Goal: Register for event/course

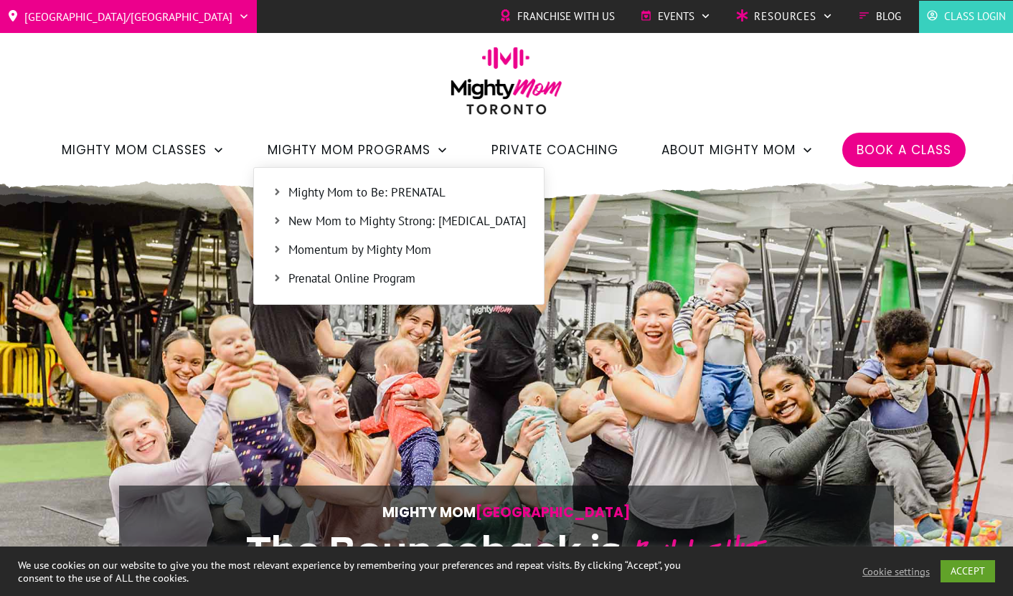
click at [279, 219] on icon at bounding box center [277, 220] width 11 height 11
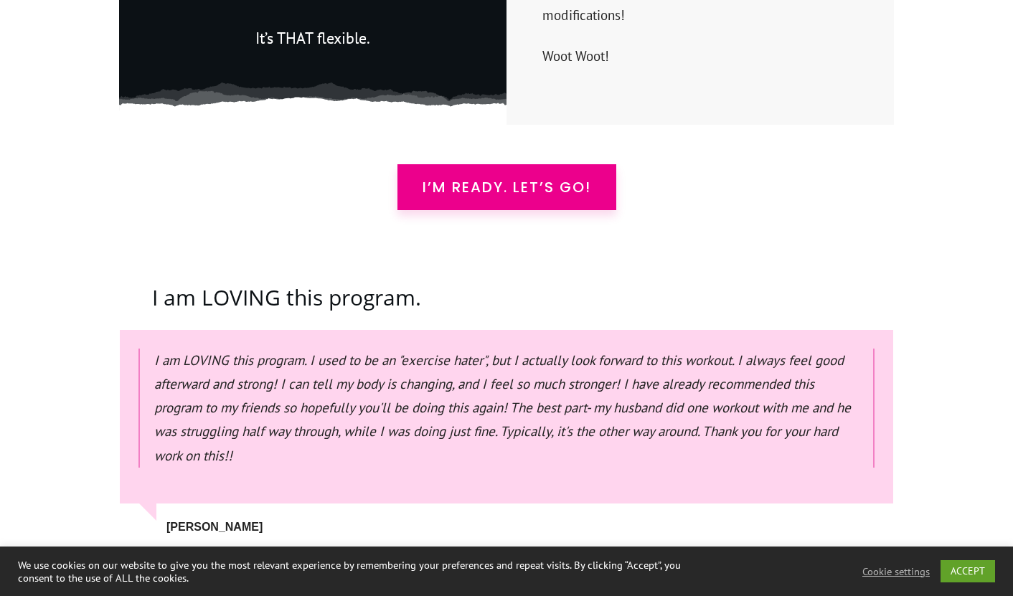
scroll to position [4041, 0]
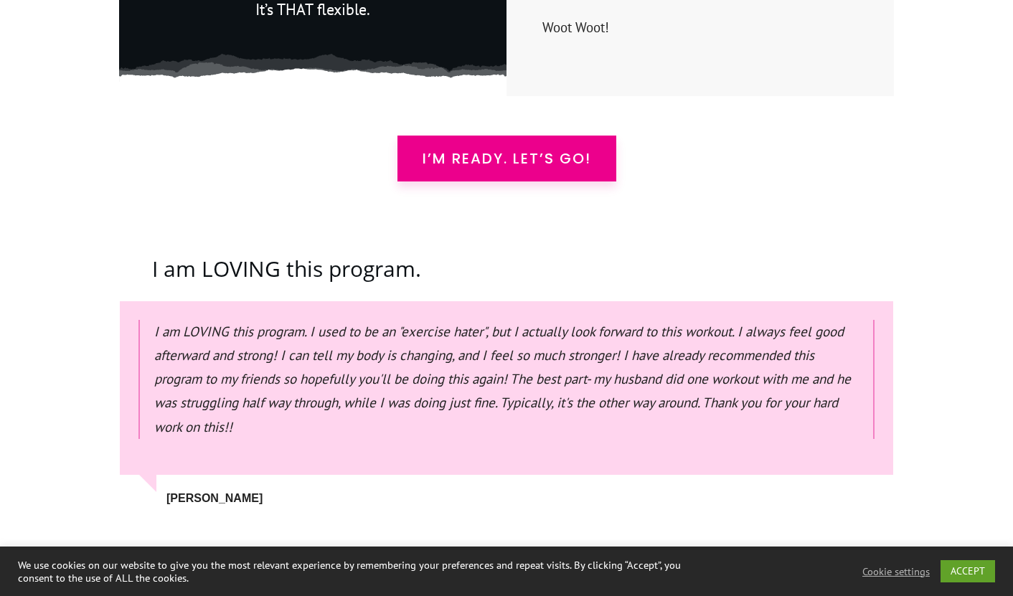
click at [450, 150] on span "I’m READY. Let’s Go!" at bounding box center [506, 158] width 169 height 17
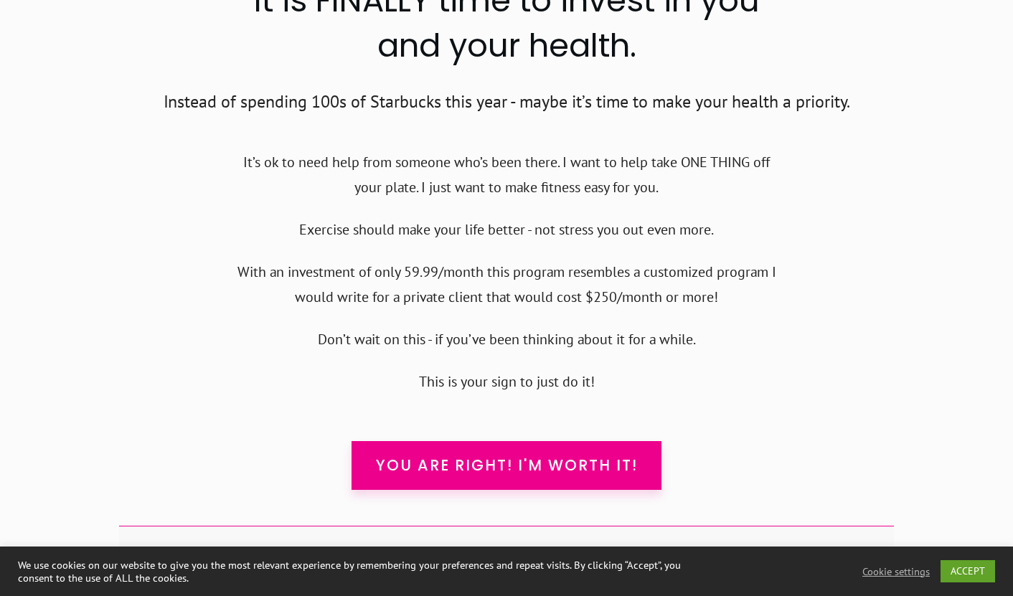
scroll to position [13955, 0]
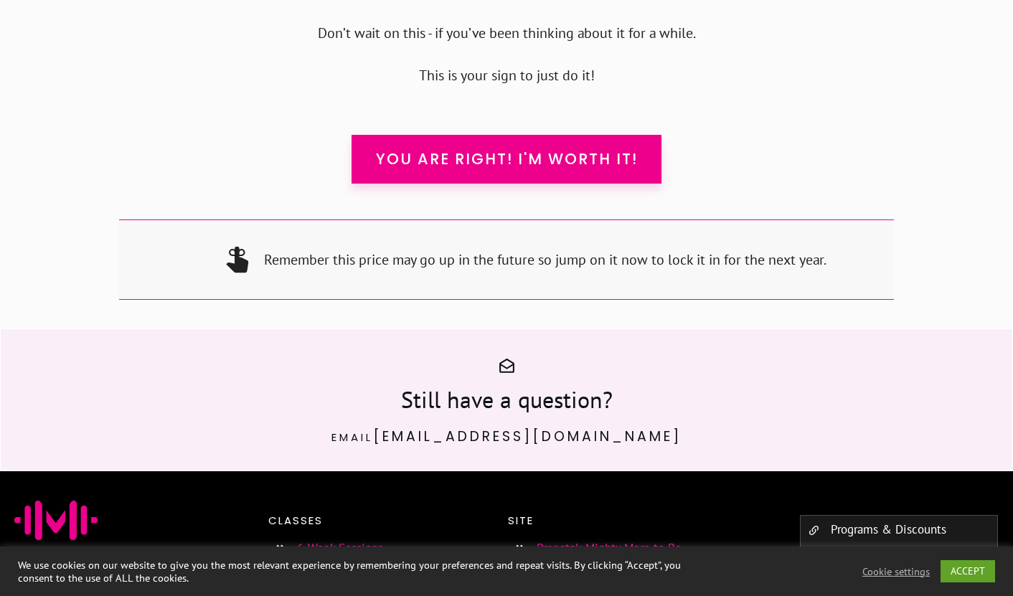
click at [377, 570] on link "Drop-in Classes" at bounding box center [337, 578] width 80 height 16
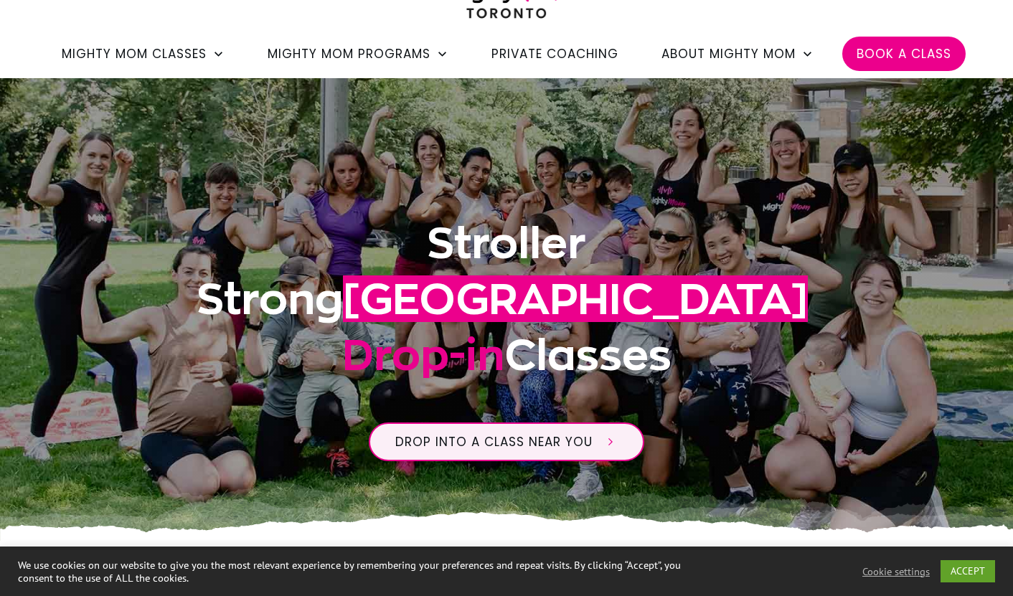
scroll to position [445, 0]
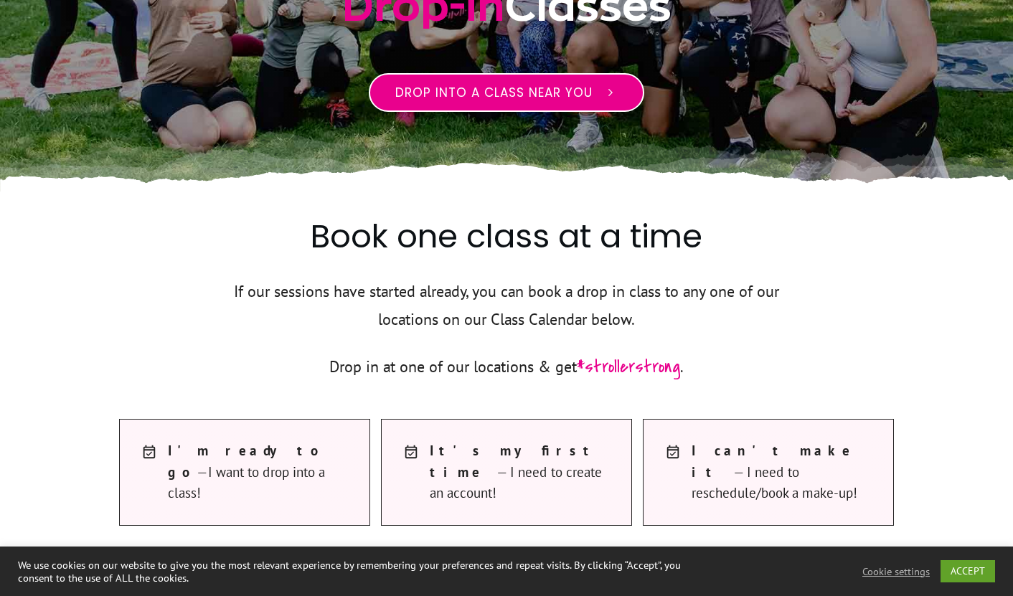
click at [526, 96] on span "Drop into a class near you" at bounding box center [493, 92] width 197 height 17
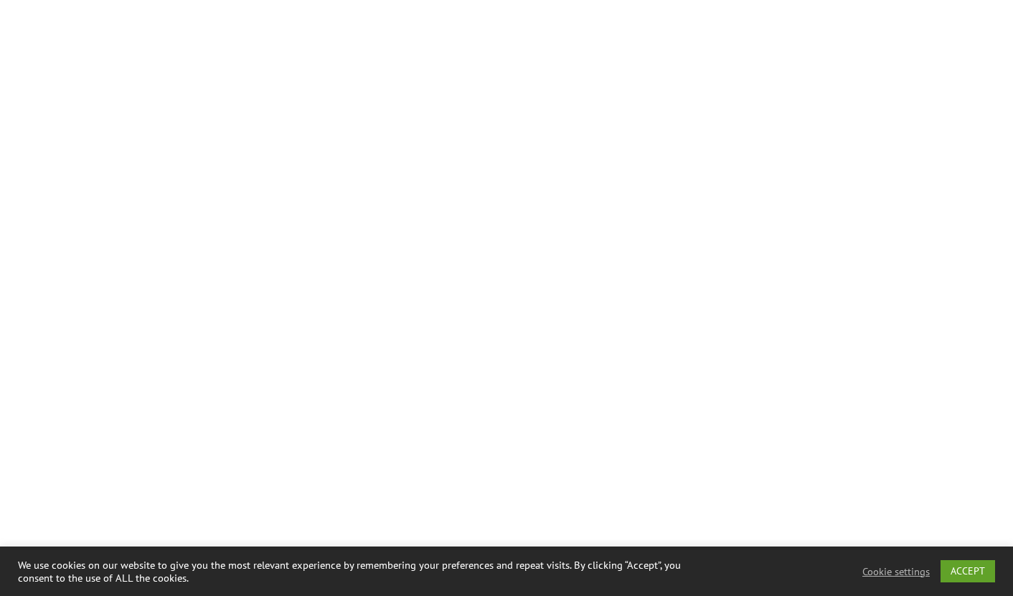
scroll to position [2185, 0]
